Goal: Task Accomplishment & Management: Complete application form

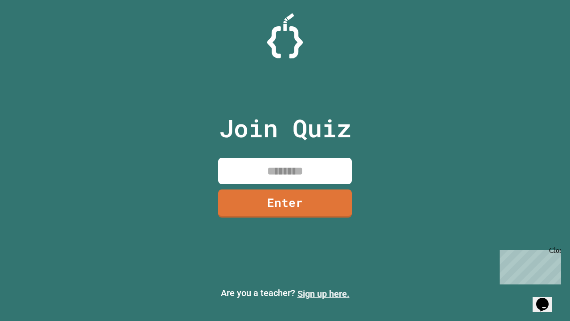
click at [323, 294] on link "Sign up here." at bounding box center [324, 293] width 52 height 11
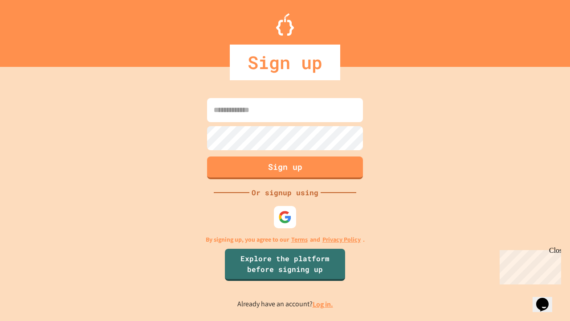
click at [323, 304] on link "Log in." at bounding box center [323, 303] width 20 height 9
